Goal: Navigation & Orientation: Find specific page/section

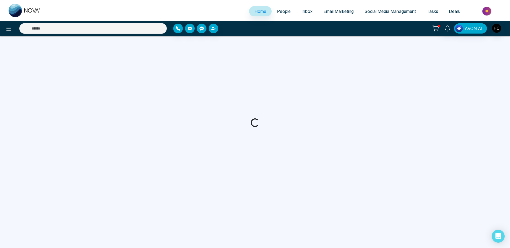
select select "*"
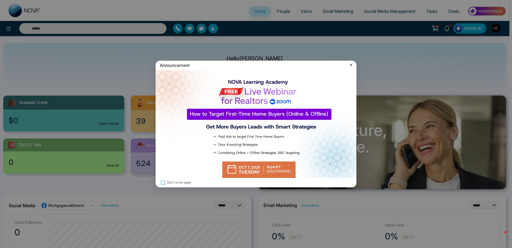
click at [352, 65] on icon at bounding box center [351, 64] width 5 height 5
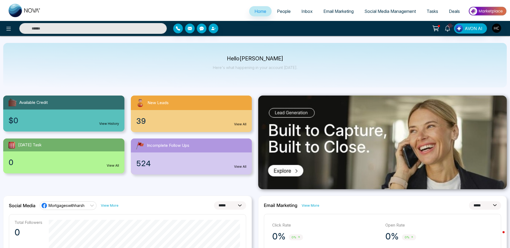
click at [323, 12] on span "Email Marketing" at bounding box center [338, 11] width 30 height 5
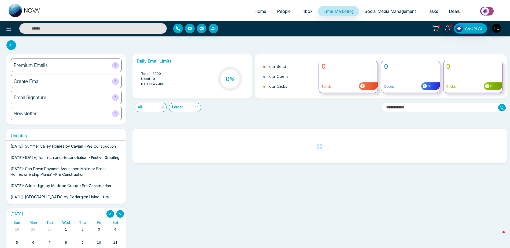
click at [392, 18] on ul "Home People Inbox Email Marketing Social Media Management Tasks Deals" at bounding box center [276, 11] width 460 height 15
click at [394, 13] on span "Social Media Management" at bounding box center [389, 11] width 51 height 5
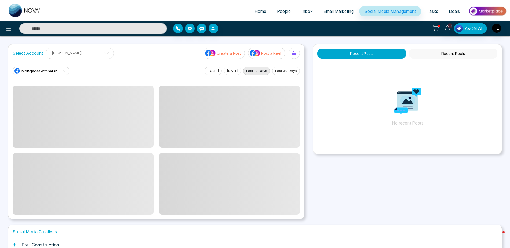
click at [51, 68] on span "Mortgageswithharsh" at bounding box center [39, 71] width 36 height 6
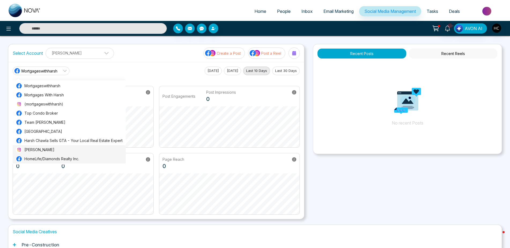
drag, startPoint x: 52, startPoint y: 148, endPoint x: 47, endPoint y: 154, distance: 8.5
click at [47, 154] on ul "Mortgageswithharsh Mortgages With [PERSON_NAME] (mortgageswithharsh) Top Condo …" at bounding box center [69, 122] width 113 height 84
drag, startPoint x: 47, startPoint y: 154, endPoint x: 43, endPoint y: 148, distance: 6.7
click at [43, 148] on span "[PERSON_NAME]" at bounding box center [73, 150] width 98 height 6
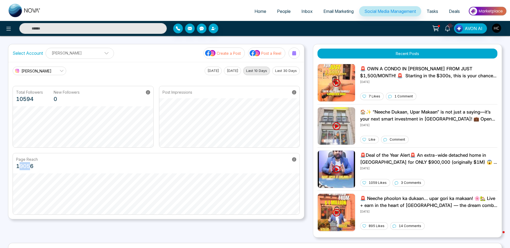
drag, startPoint x: 21, startPoint y: 166, endPoint x: 32, endPoint y: 166, distance: 10.7
click at [32, 166] on p "19056" at bounding box center [27, 166] width 22 height 8
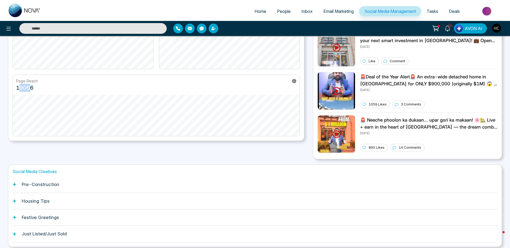
scroll to position [45, 0]
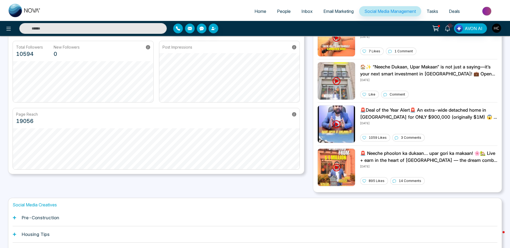
drag, startPoint x: 15, startPoint y: 122, endPoint x: 15, endPoint y: 125, distance: 2.7
click at [15, 125] on div "Page Reach 19056" at bounding box center [156, 118] width 286 height 20
drag, startPoint x: 35, startPoint y: 120, endPoint x: 23, endPoint y: 120, distance: 11.8
click at [23, 120] on p "19056" at bounding box center [27, 121] width 22 height 8
click at [20, 121] on p "19056" at bounding box center [27, 121] width 22 height 8
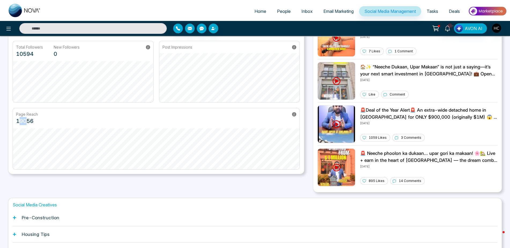
drag, startPoint x: 19, startPoint y: 123, endPoint x: 27, endPoint y: 122, distance: 7.8
click at [27, 122] on p "19056" at bounding box center [27, 121] width 22 height 8
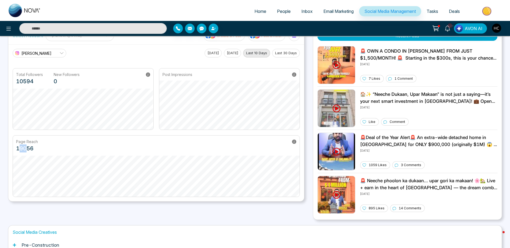
scroll to position [0, 0]
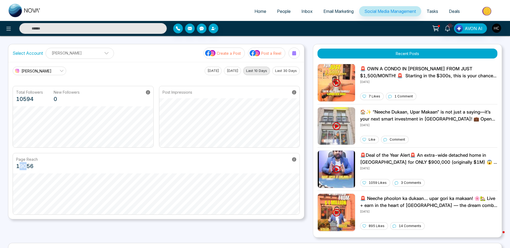
click at [278, 73] on button "Last 30 Days" at bounding box center [286, 70] width 28 height 9
click at [259, 72] on button "Last 10 Days" at bounding box center [256, 70] width 27 height 9
click at [286, 16] on link "People" at bounding box center [283, 11] width 24 height 10
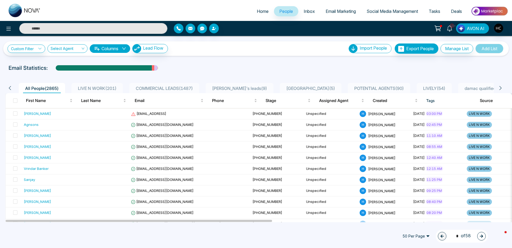
click at [257, 12] on span "Home" at bounding box center [263, 11] width 12 height 5
select select "*"
